Goal: Task Accomplishment & Management: Manage account settings

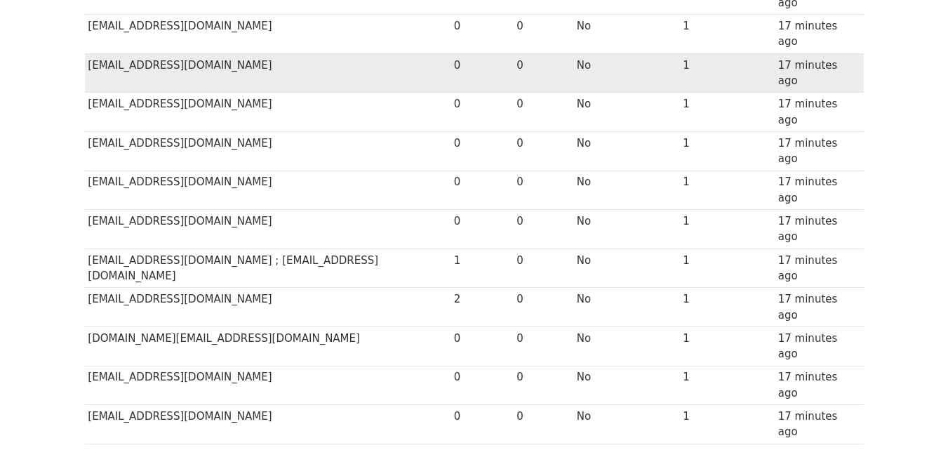
scroll to position [693, 0]
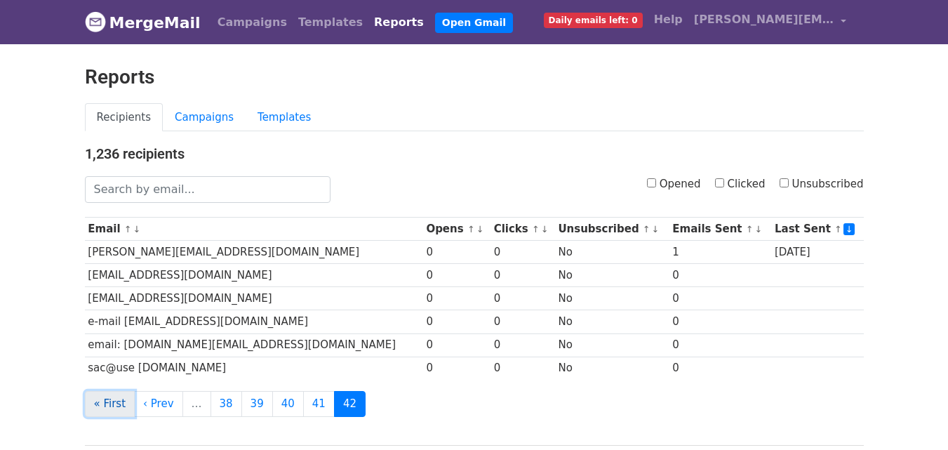
click at [106, 400] on link "« First" at bounding box center [110, 404] width 50 height 26
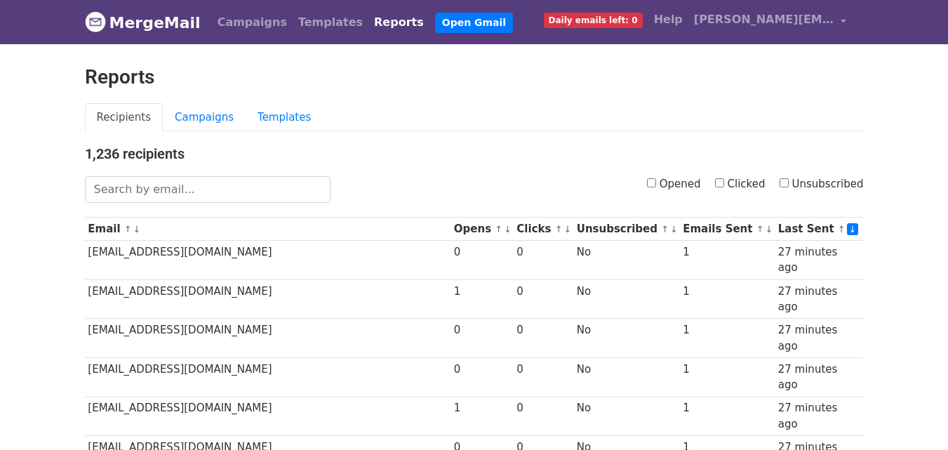
click at [656, 180] on input "Opened" at bounding box center [651, 182] width 9 height 9
checkbox input "true"
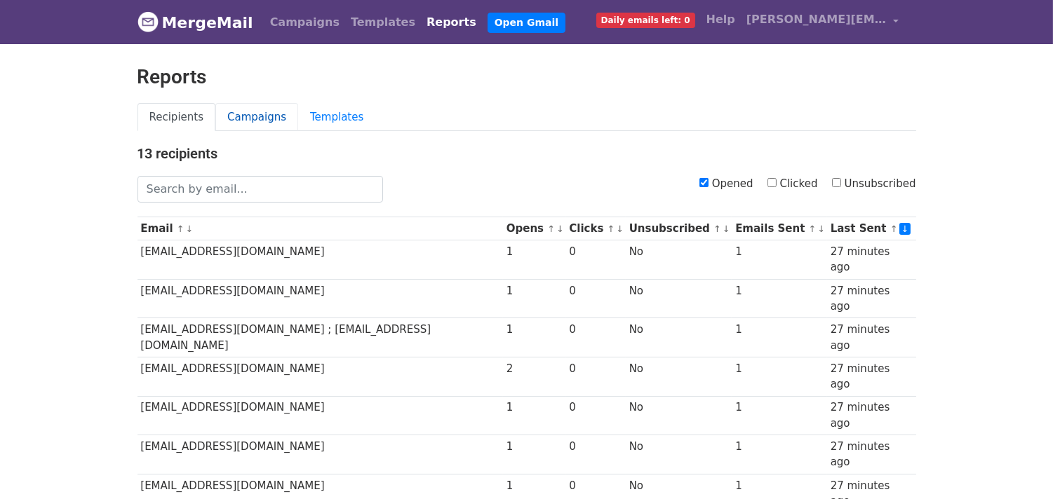
click at [257, 117] on link "Campaigns" at bounding box center [256, 117] width 83 height 29
